Goal: Information Seeking & Learning: Learn about a topic

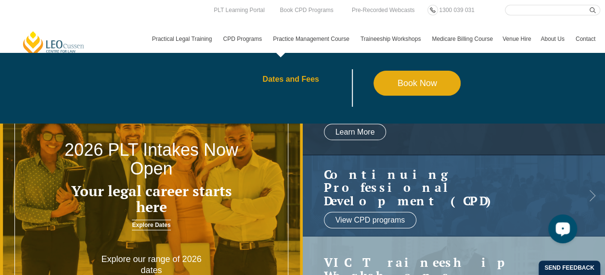
click at [300, 79] on link "Dates and Fees" at bounding box center [317, 80] width 111 height 8
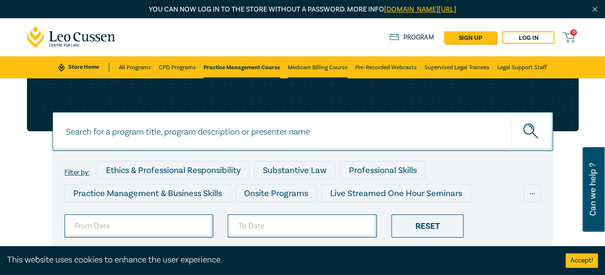
click at [303, 65] on link "Medicare Billing Course" at bounding box center [318, 67] width 60 height 22
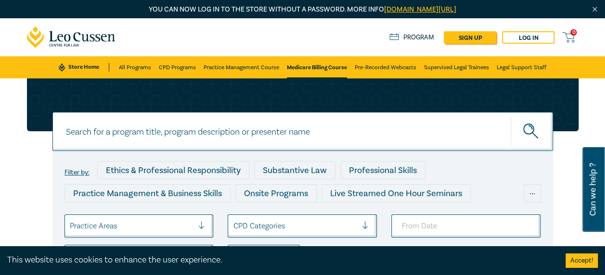
scroll to position [96, 0]
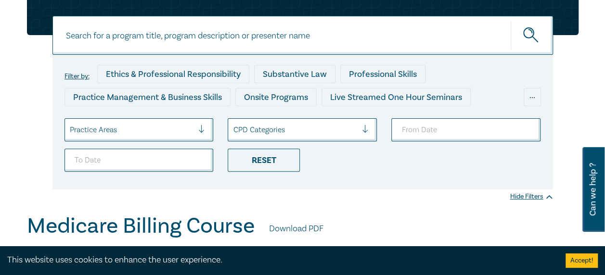
click at [368, 129] on div at bounding box center [369, 130] width 14 height 10
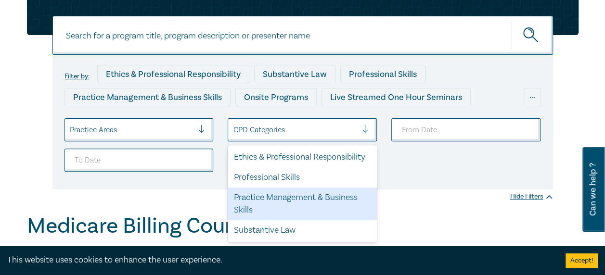
click at [359, 210] on div "Practice Management & Business Skills" at bounding box center [302, 204] width 149 height 33
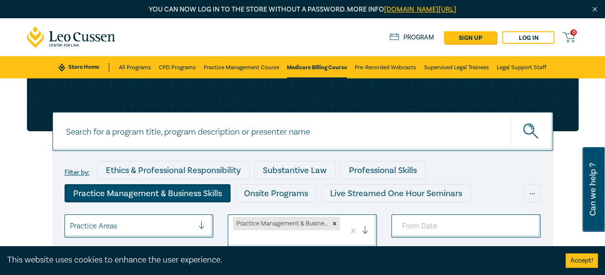
scroll to position [96, 0]
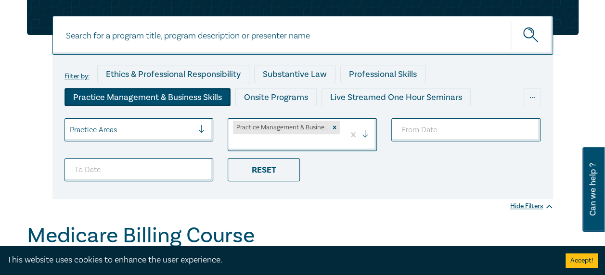
click at [418, 205] on div "Filter by: Ethics & Professional Responsibility Substantive Law Professional Sk…" at bounding box center [302, 102] width 605 height 241
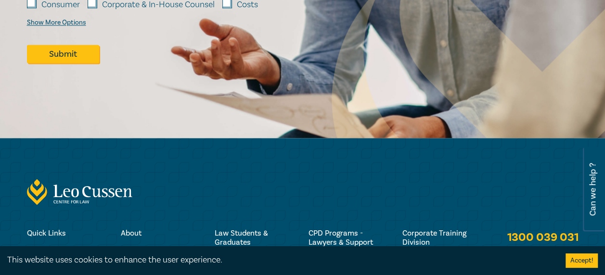
scroll to position [865, 0]
